Goal: Information Seeking & Learning: Find specific fact

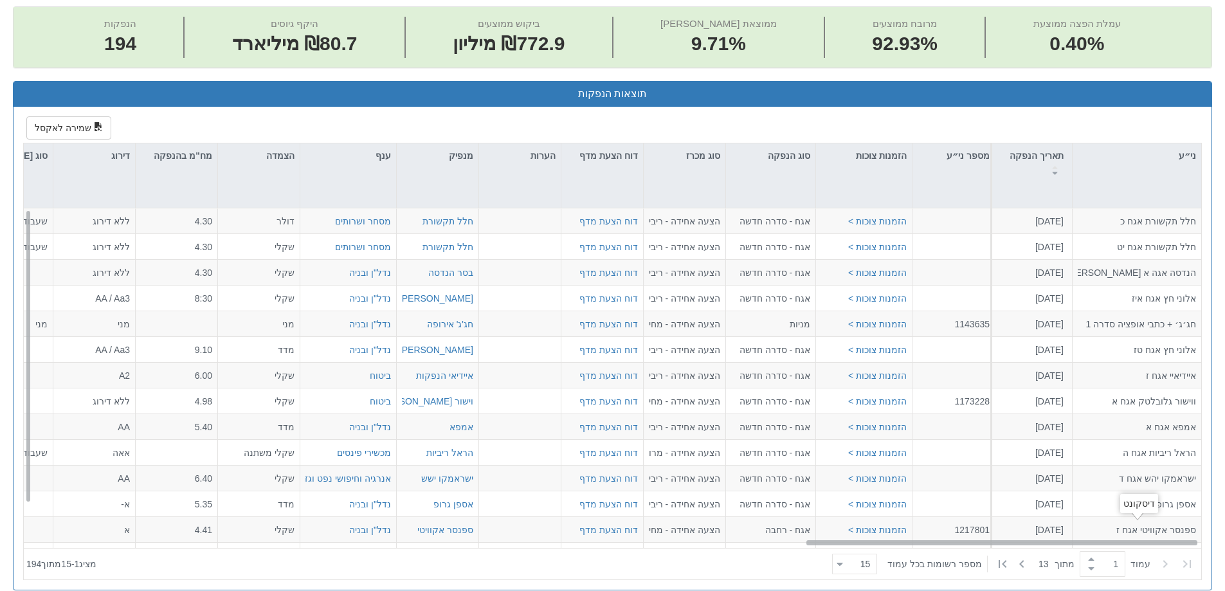
scroll to position [0, 2344]
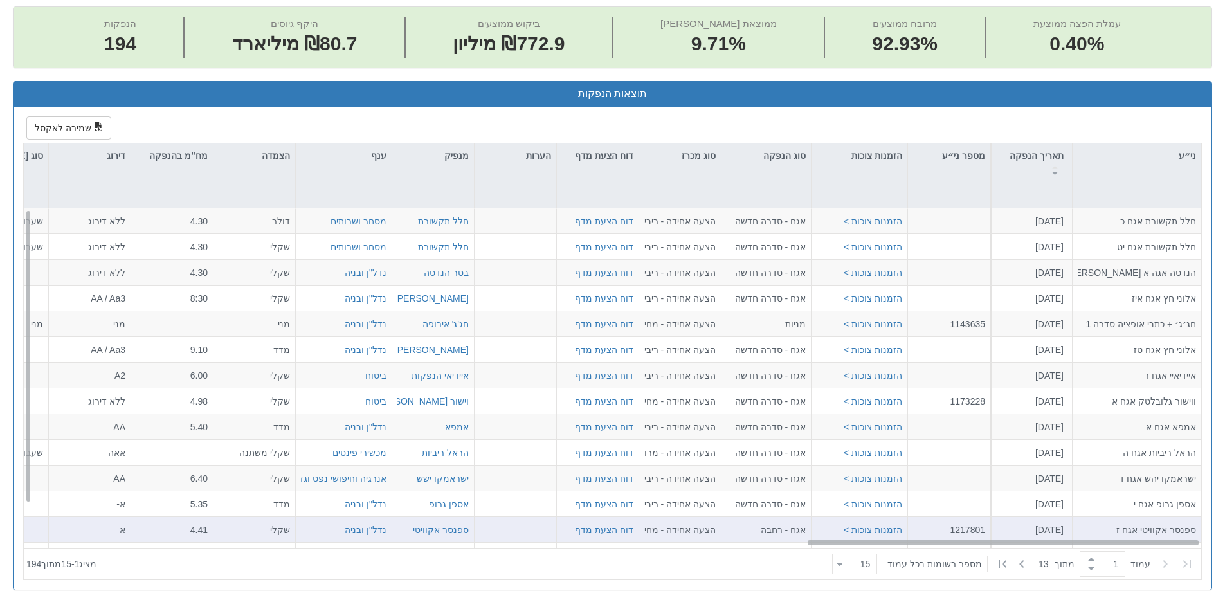
drag, startPoint x: 387, startPoint y: 543, endPoint x: 1179, endPoint y: 522, distance: 792.4
click at [1179, 522] on div "חלל תקשורת אגח כ [DATE] הזמנות צוכות > אגח - סדרה חדשה הצעה אחידה - ריבית דוח ה…" at bounding box center [612, 377] width 1177 height 339
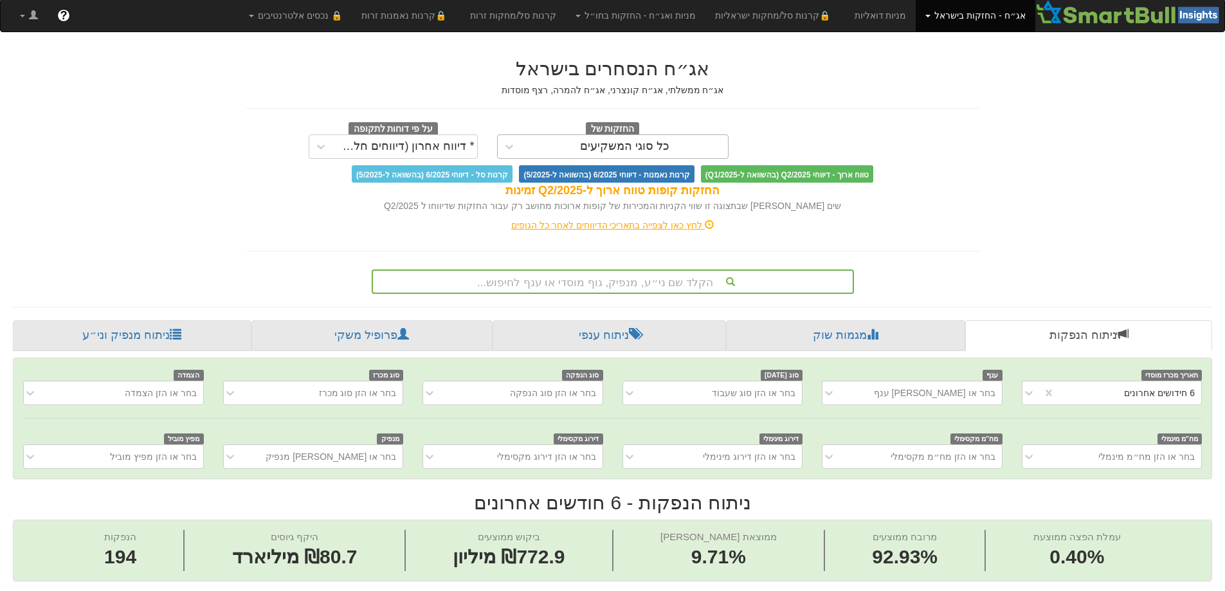
scroll to position [0, 0]
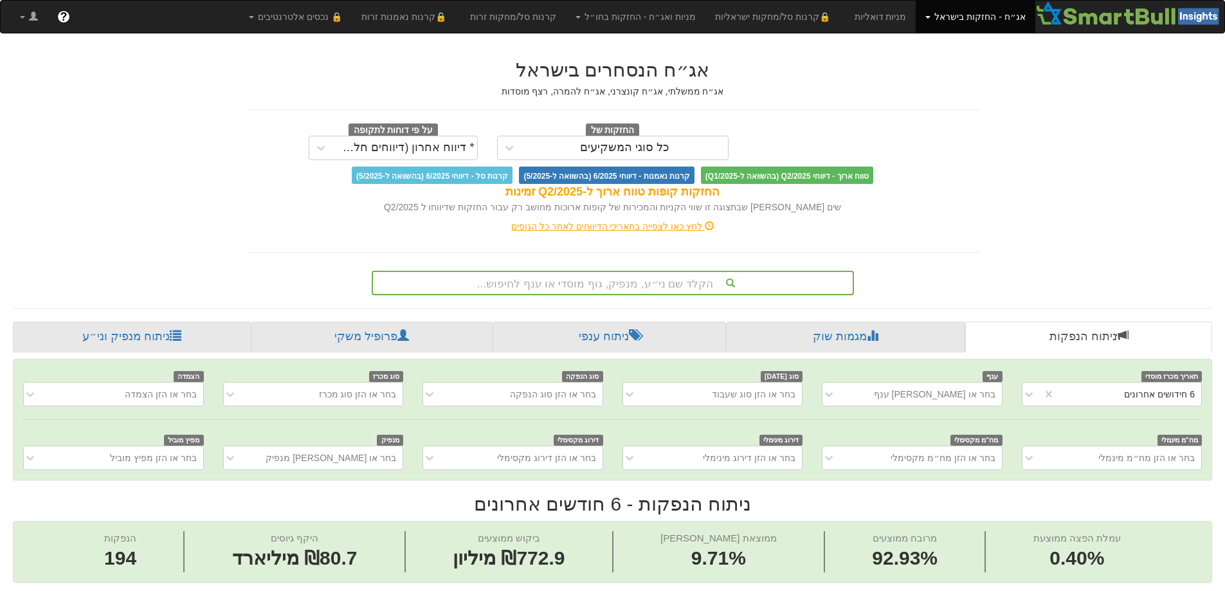
click at [608, 284] on div "הקלד שם ני״ע, מנפיק, גוף מוסדי או ענף לחיפוש..." at bounding box center [613, 283] width 482 height 24
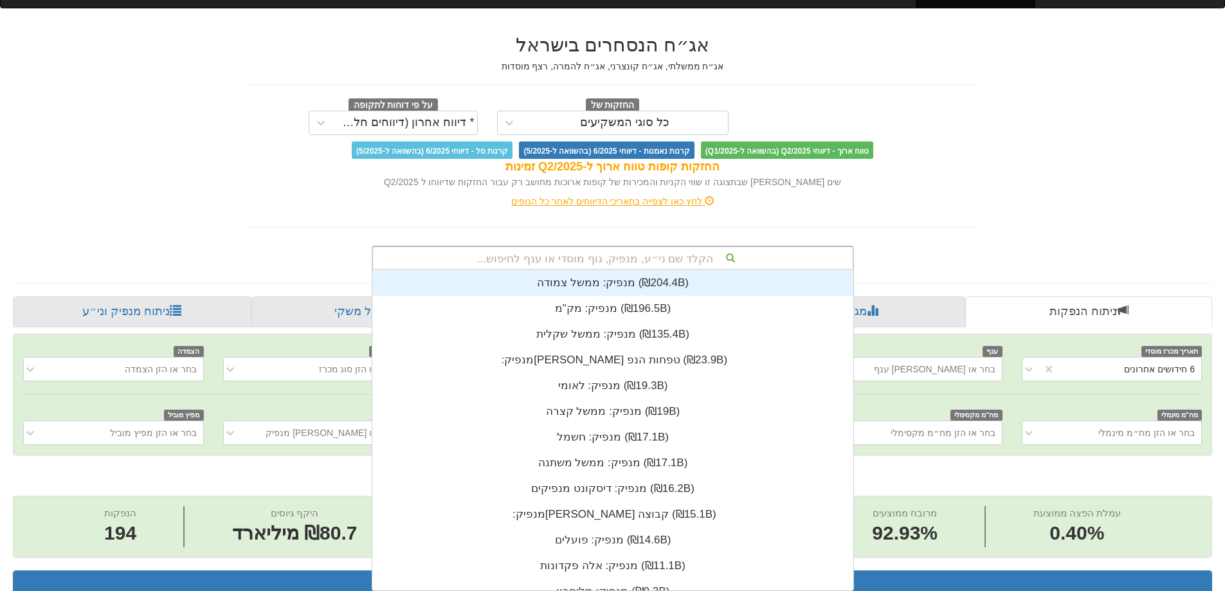
scroll to position [10, 0]
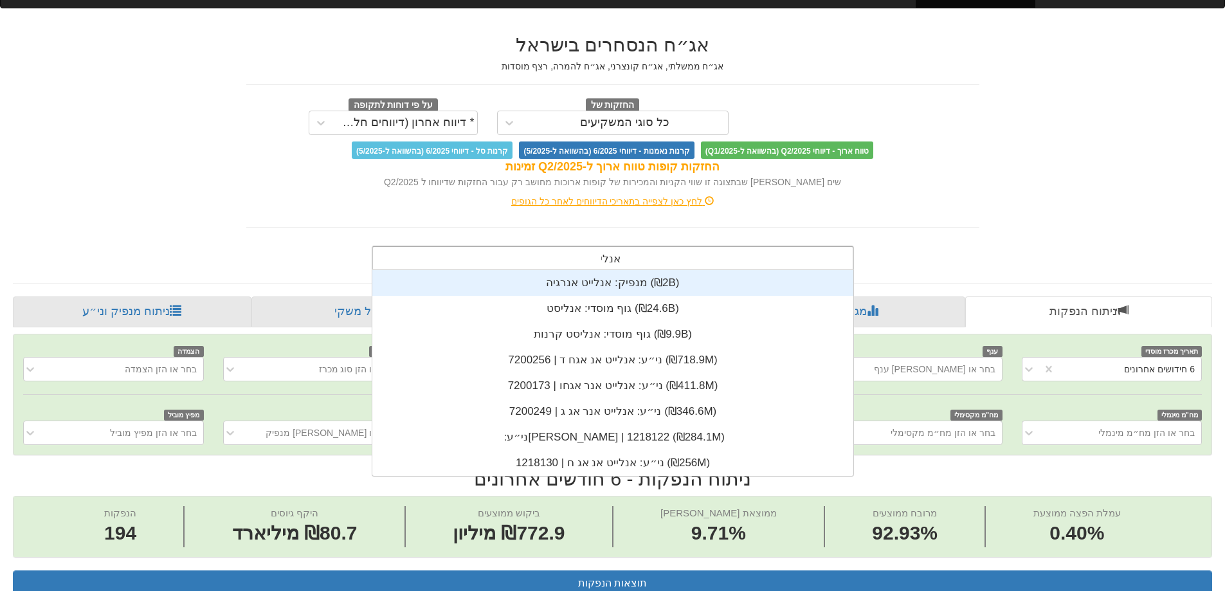
type input "אנליי"
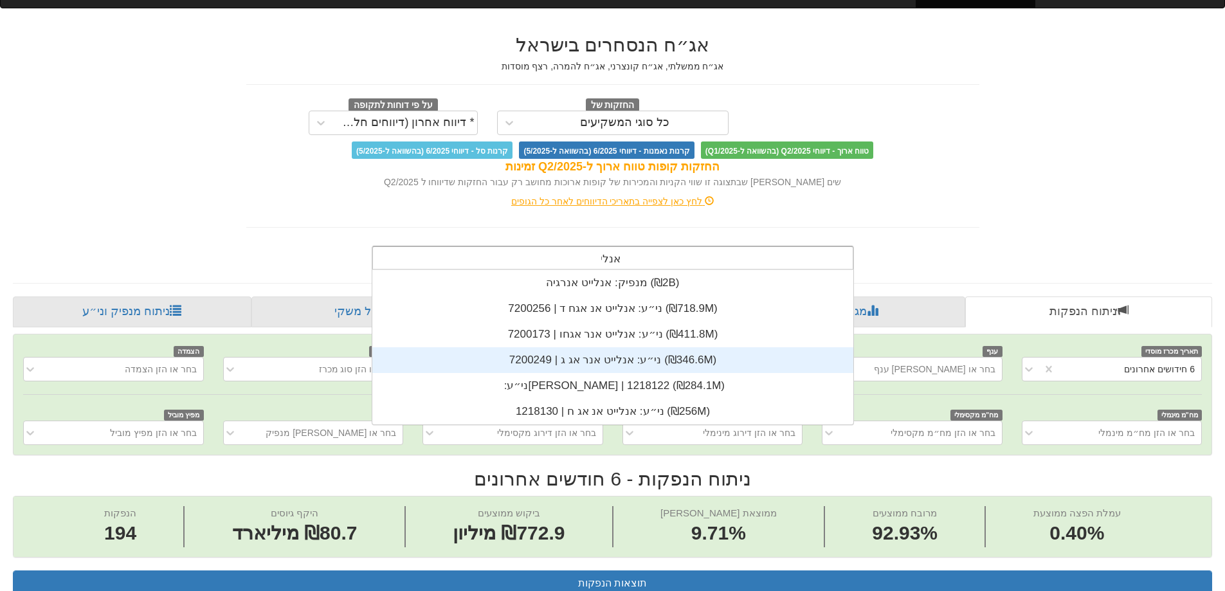
click at [605, 363] on div "ני״ע: ‏אנלייט אנר אג ג | 7200249 ‎(₪346.6M)‎" at bounding box center [612, 360] width 481 height 26
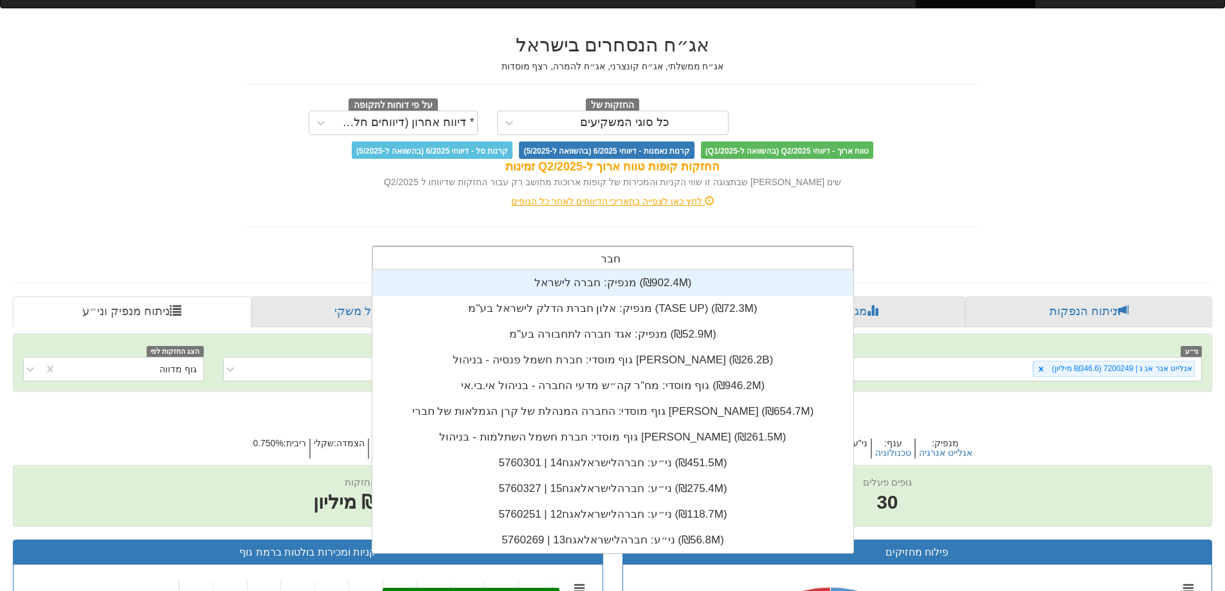
type input "חברה"
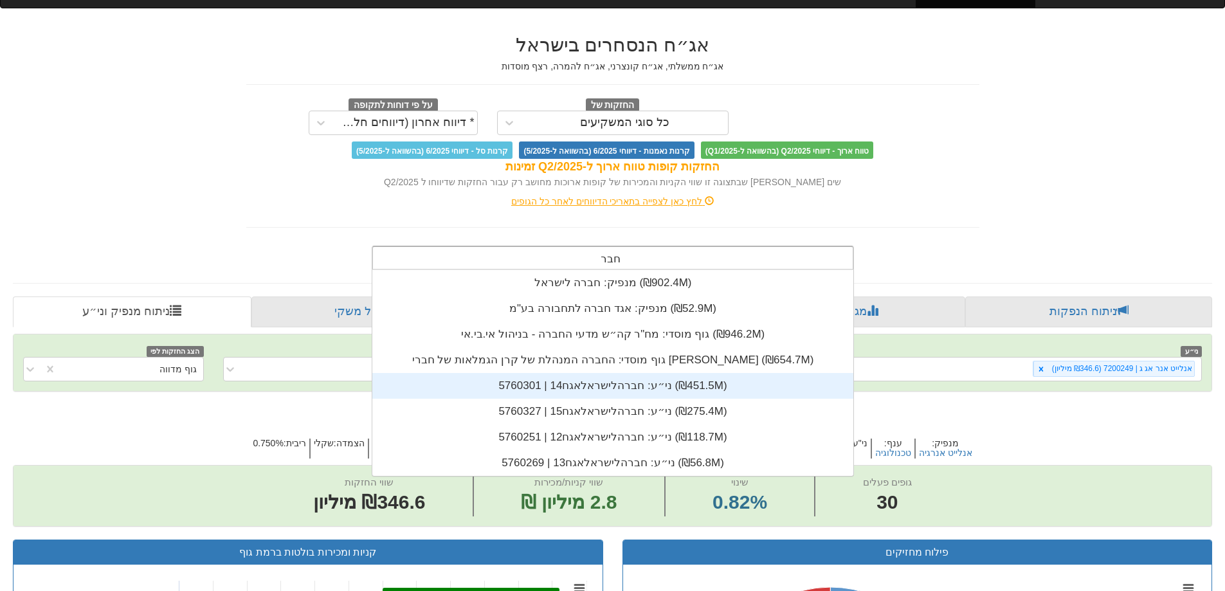
click at [616, 382] on div "ני״ע: ‏חברהלישראלאגח14 | 5760301 ‎(₪451.5M)‎" at bounding box center [612, 386] width 481 height 26
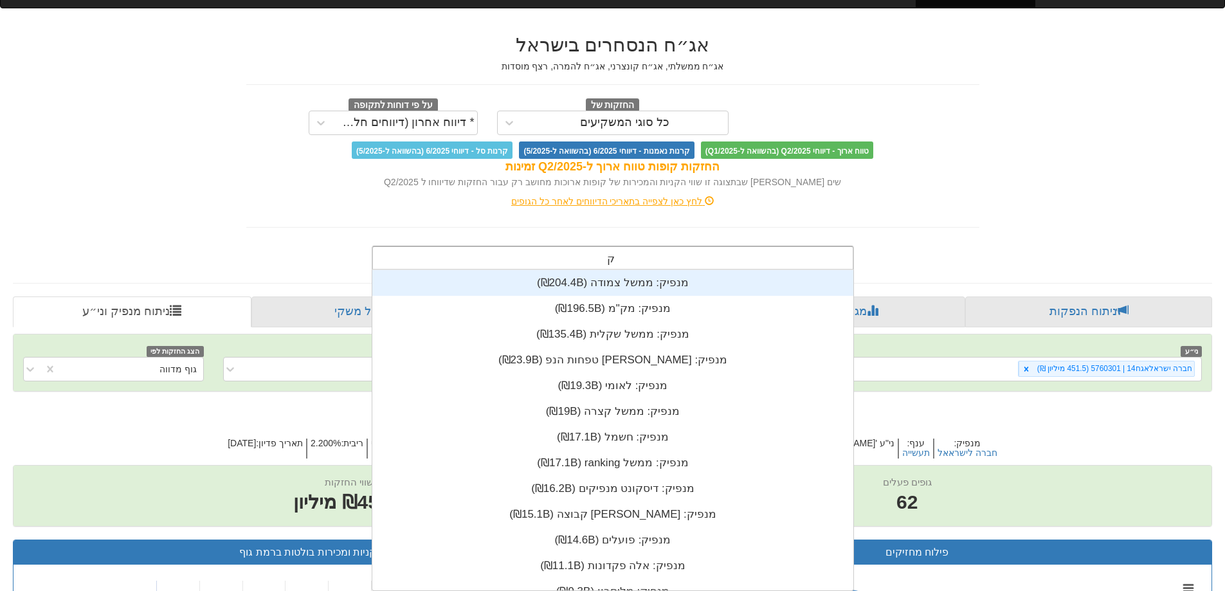
scroll to position [10, 0]
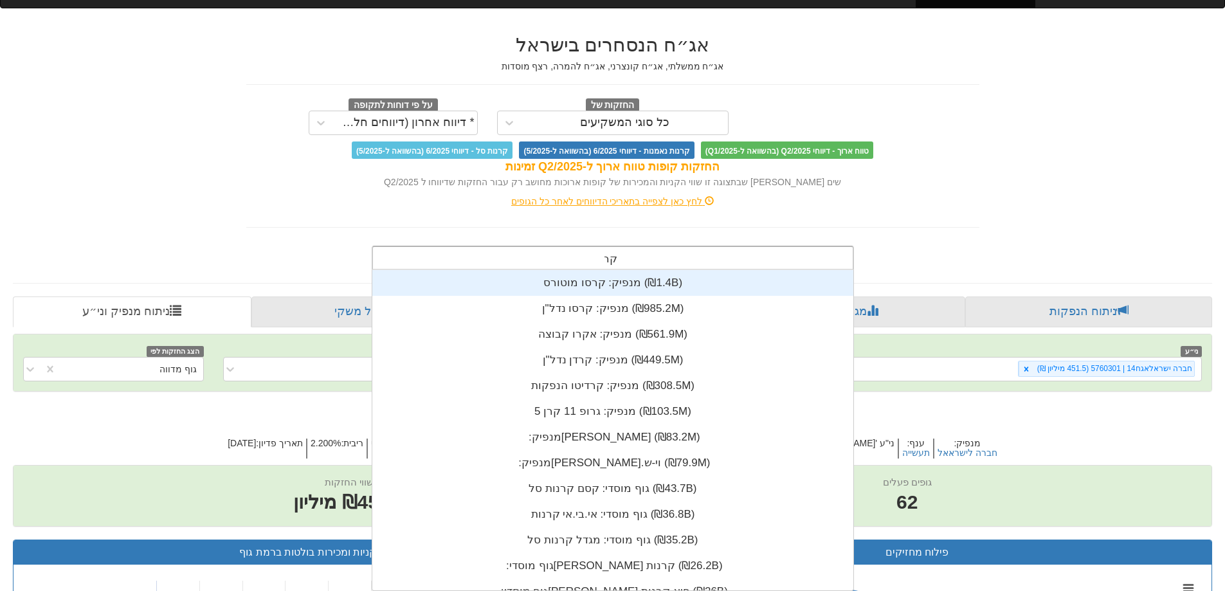
type input "קרדן"
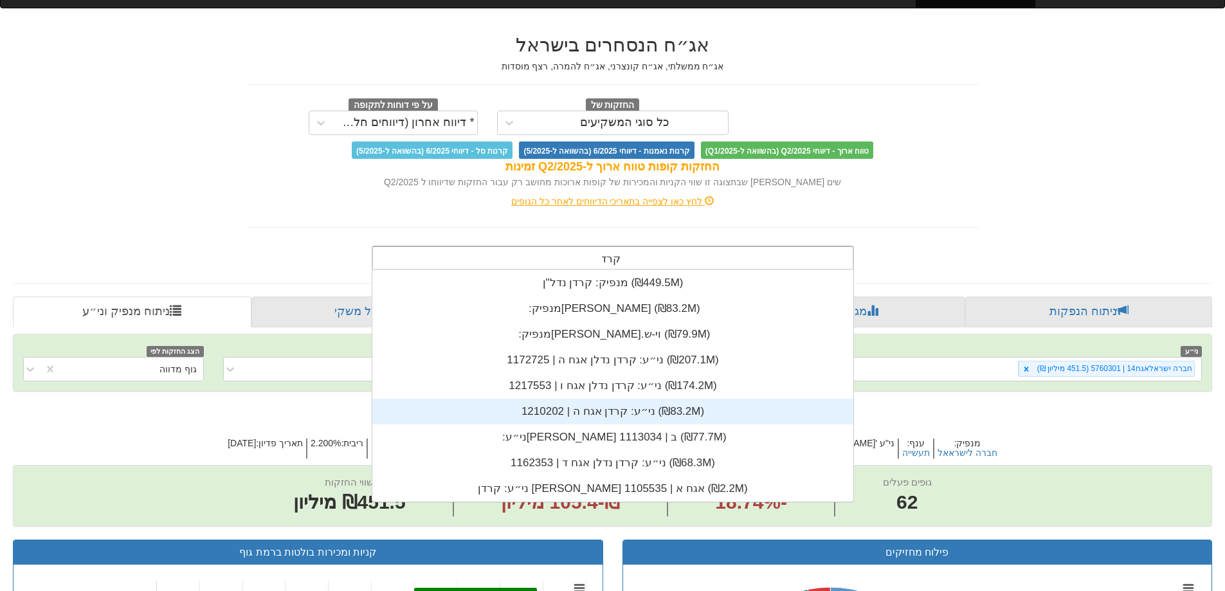
click at [626, 406] on div "ני״ע: ‏קרדן אגח ה | 1210202 ‎(₪83.2M)‎" at bounding box center [612, 412] width 481 height 26
